Goal: Task Accomplishment & Management: Manage account settings

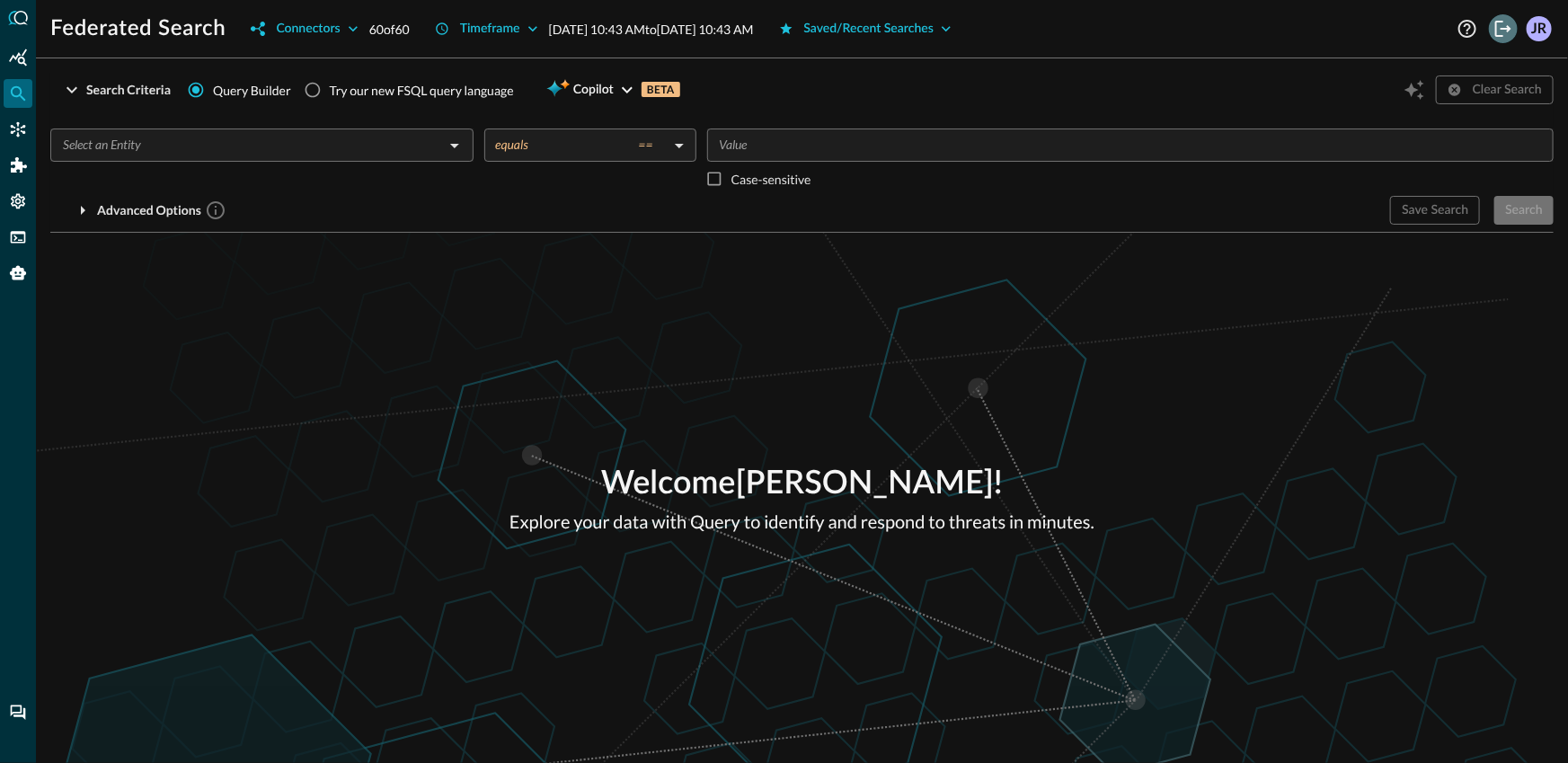
click at [1516, 24] on button "Logout" at bounding box center [1503, 28] width 29 height 29
